Goal: Task Accomplishment & Management: Manage account settings

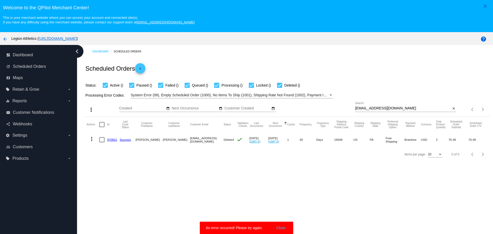
click at [381, 109] on input "[EMAIL_ADDRESS][DOMAIN_NAME]" at bounding box center [403, 108] width 96 height 4
paste input "voser1119"
type input "[EMAIL_ADDRESS][DOMAIN_NAME]"
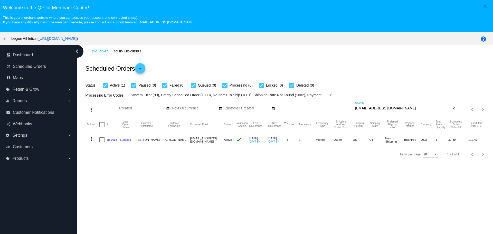
click at [91, 141] on mat-icon "more_vert" at bounding box center [92, 139] width 6 height 6
click at [105, 141] on div "info View Event Logs history View Cycles History cached Process Now edit View /…" at bounding box center [112, 172] width 51 height 76
click at [112, 140] on div "info View Event Logs history View Cycles History cached Process Now edit View /…" at bounding box center [112, 172] width 51 height 76
click at [169, 163] on div at bounding box center [246, 117] width 493 height 234
click at [112, 139] on link "859416" at bounding box center [112, 139] width 10 height 3
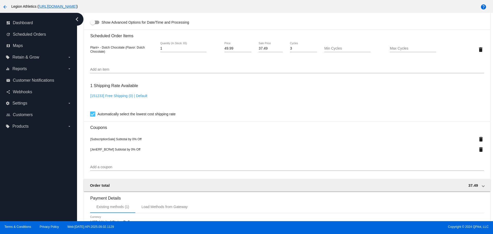
scroll to position [360, 0]
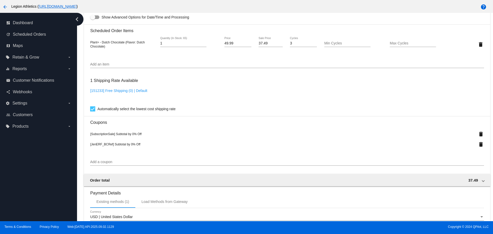
click at [470, 146] on div "delete" at bounding box center [468, 144] width 33 height 10
click at [478, 145] on mat-icon "delete" at bounding box center [481, 144] width 6 height 6
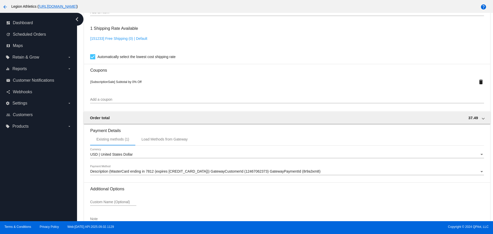
scroll to position [446, 0]
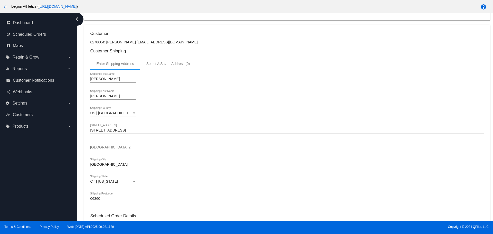
scroll to position [0, 0]
